Goal: Check status: Check status

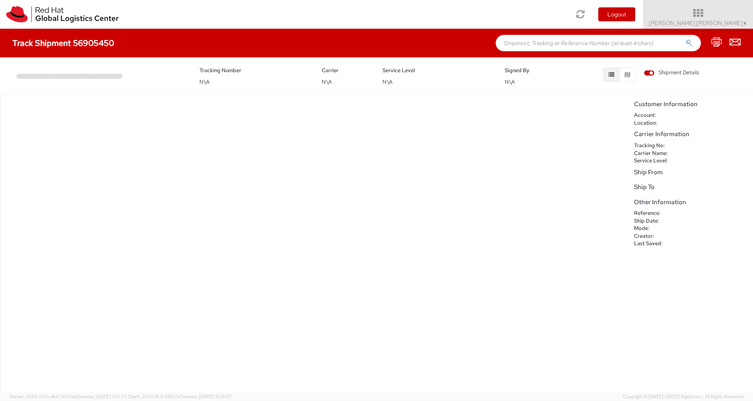
click at [92, 46] on h4 "Track Shipment 56905450" at bounding box center [63, 43] width 102 height 9
copy h4 "56905450"
click at [522, 38] on input "text" at bounding box center [598, 43] width 205 height 16
paste input "56905450"
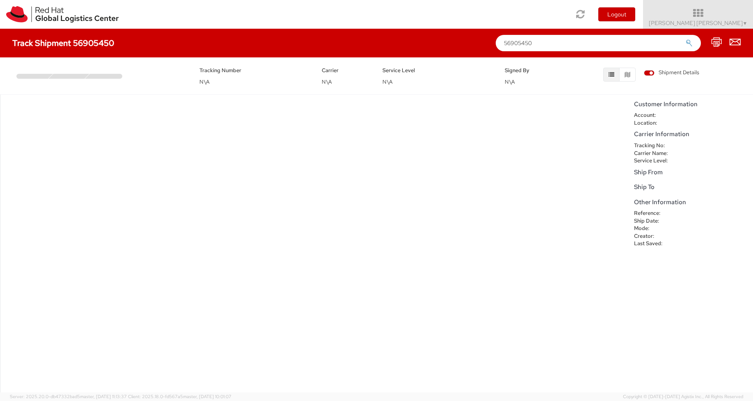
type input "56905450"
click at [686, 39] on button "submit" at bounding box center [689, 44] width 7 height 10
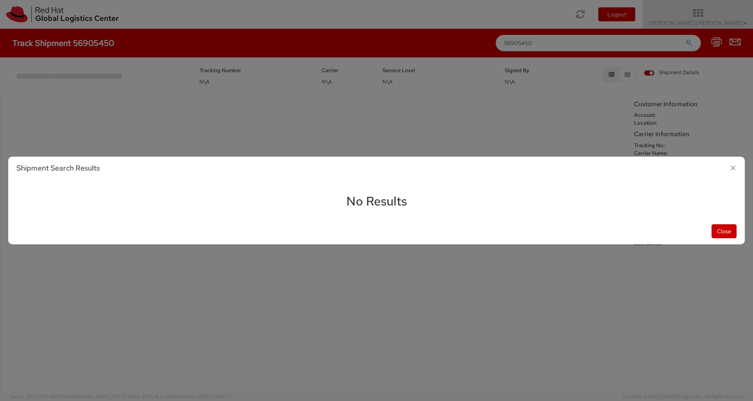
click at [734, 166] on icon "button" at bounding box center [733, 168] width 12 height 12
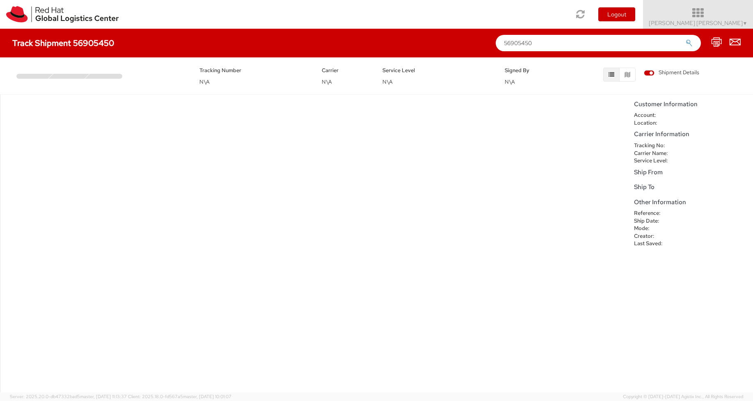
click at [734, 21] on span "Victor Ruiz Ruiz ▼" at bounding box center [698, 22] width 99 height 7
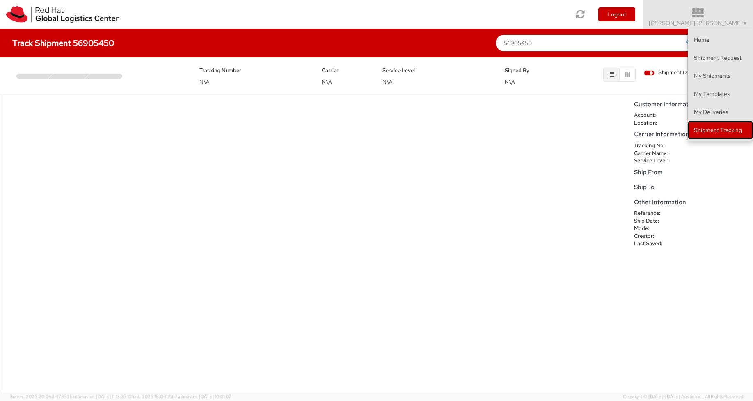
click at [691, 135] on link "Shipment Tracking" at bounding box center [720, 130] width 65 height 18
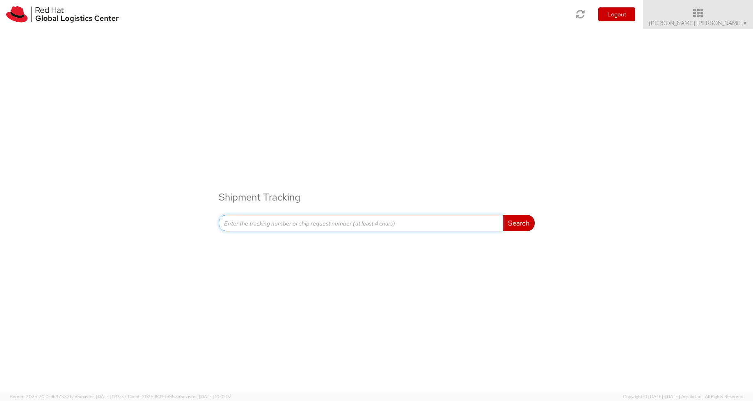
click at [339, 221] on input at bounding box center [361, 223] width 284 height 16
paste input "56905450"
type input "56905450"
click at [503, 215] on button "Search" at bounding box center [519, 223] width 32 height 16
